Goal: Obtain resource: Obtain resource

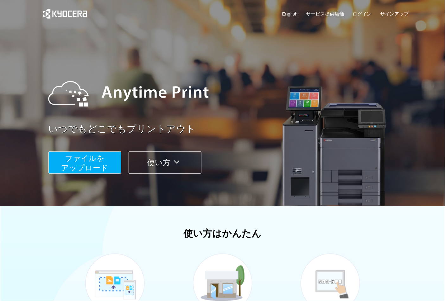
click at [96, 163] on span "ファイルを ​​アップロード" at bounding box center [84, 163] width 47 height 18
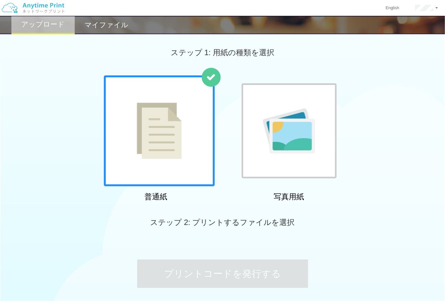
click at [177, 153] on img at bounding box center [159, 131] width 45 height 56
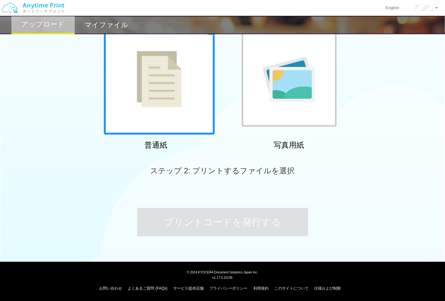
click at [191, 103] on div at bounding box center [159, 79] width 111 height 111
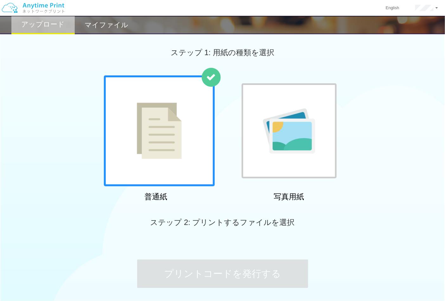
click at [156, 113] on img at bounding box center [159, 131] width 45 height 56
click at [218, 220] on span "ステップ 2: プリントするファイルを選択" at bounding box center [222, 222] width 144 height 9
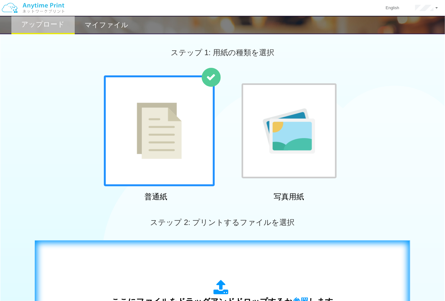
scroll to position [141, 0]
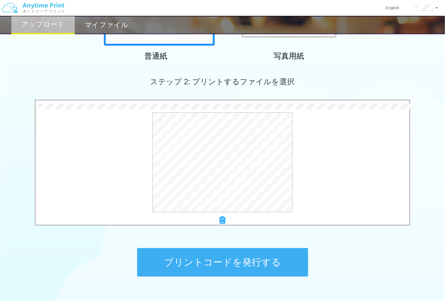
click at [225, 258] on button "プリントコードを発行する" at bounding box center [222, 262] width 171 height 28
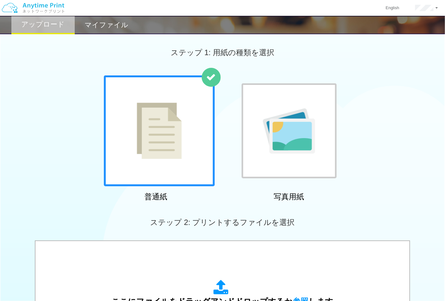
scroll to position [105, 0]
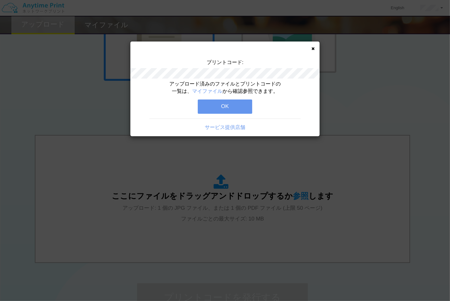
click at [244, 103] on button "OK" at bounding box center [225, 106] width 54 height 14
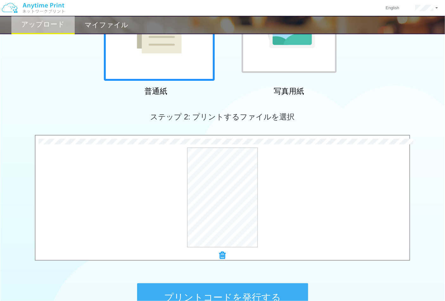
click at [218, 298] on button "プリントコードを発行する" at bounding box center [222, 297] width 171 height 28
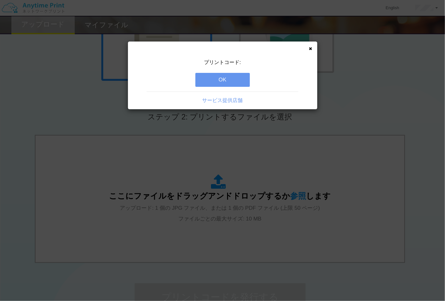
scroll to position [0, 0]
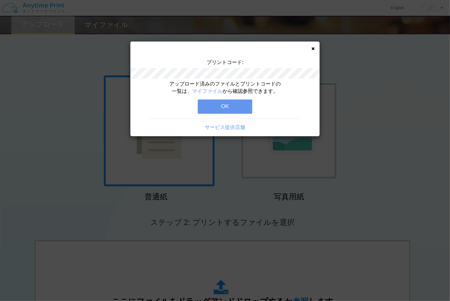
click at [229, 104] on button "OK" at bounding box center [225, 106] width 54 height 14
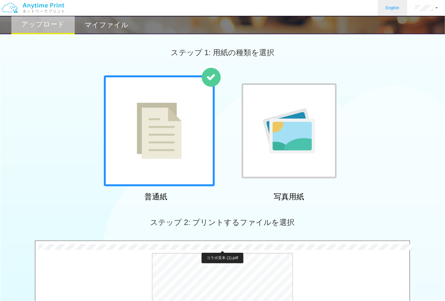
scroll to position [141, 0]
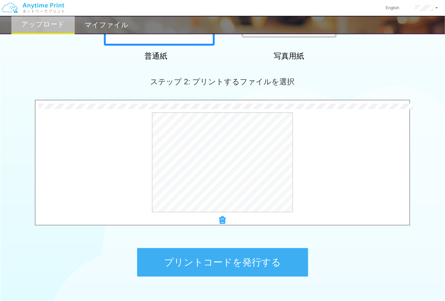
click at [216, 266] on button "プリントコードを発行する" at bounding box center [222, 262] width 171 height 28
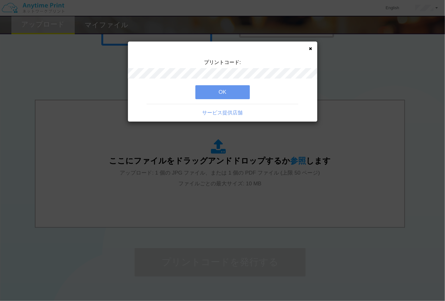
scroll to position [0, 0]
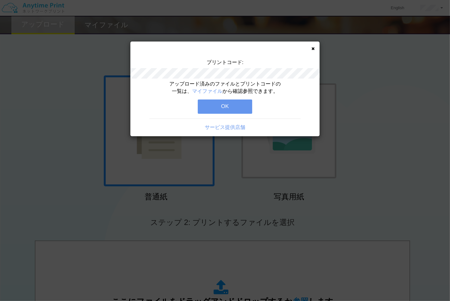
click at [235, 103] on button "OK" at bounding box center [225, 106] width 54 height 14
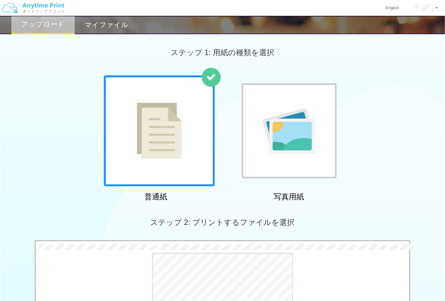
scroll to position [176, 0]
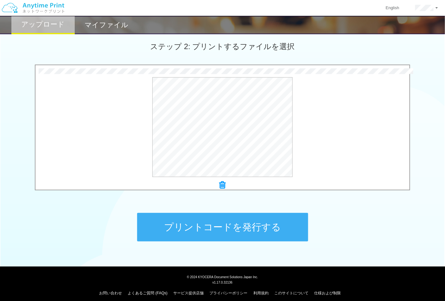
click at [232, 228] on button "プリントコードを発行する" at bounding box center [222, 227] width 171 height 28
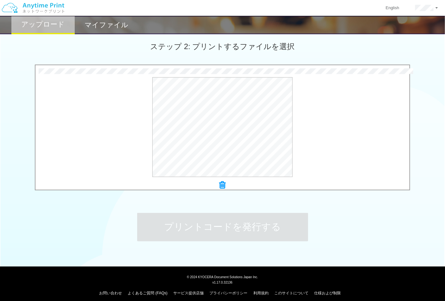
scroll to position [0, 0]
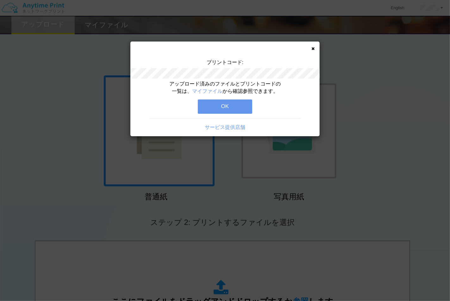
click at [244, 114] on div "アップロード済みのファイルとプリントコードの一覧は、 マイファイル から確認参照できます。 OK サービス提供店舗" at bounding box center [224, 108] width 189 height 56
click at [241, 104] on button "OK" at bounding box center [225, 106] width 54 height 14
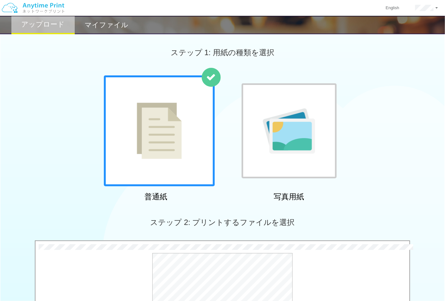
scroll to position [176, 0]
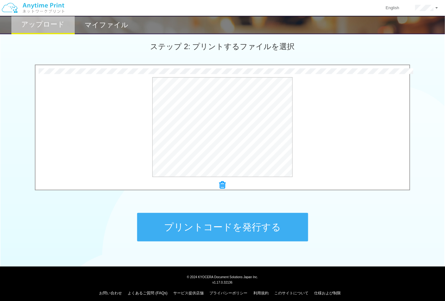
click at [223, 228] on button "プリントコードを発行する" at bounding box center [222, 227] width 171 height 28
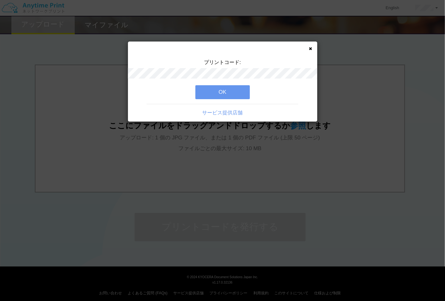
scroll to position [0, 0]
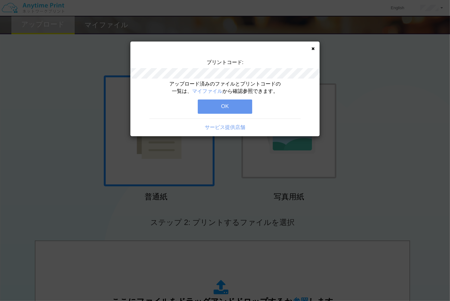
click at [225, 106] on button "OK" at bounding box center [225, 106] width 54 height 14
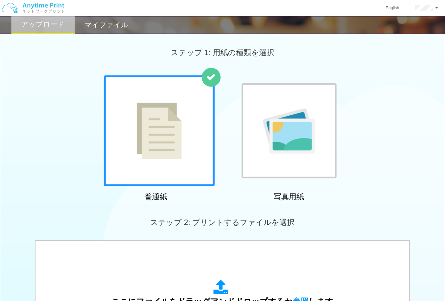
scroll to position [141, 0]
